Goal: Information Seeking & Learning: Learn about a topic

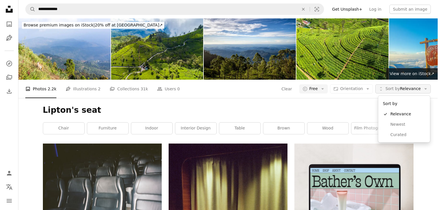
click at [390, 89] on span "Sort by" at bounding box center [392, 88] width 14 height 5
click at [404, 114] on span "Relevance" at bounding box center [407, 114] width 35 height 6
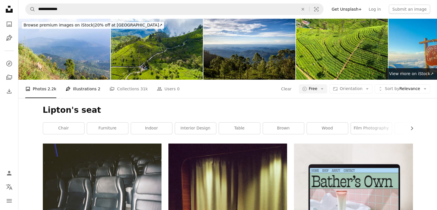
click at [90, 89] on link "Pen Tool Illustrations 2" at bounding box center [83, 89] width 35 height 18
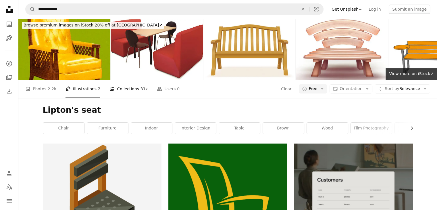
click at [117, 91] on link "A stack of folders Collections 31k" at bounding box center [129, 89] width 38 height 18
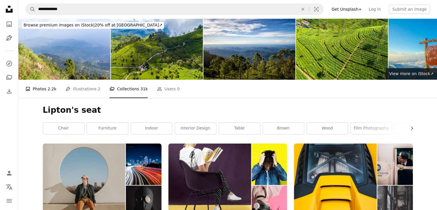
click at [46, 89] on link "A photo Photos 2.2k" at bounding box center [40, 89] width 31 height 18
